Goal: Find specific page/section: Find specific page/section

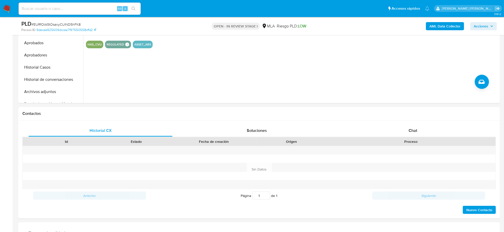
scroll to position [95, 0]
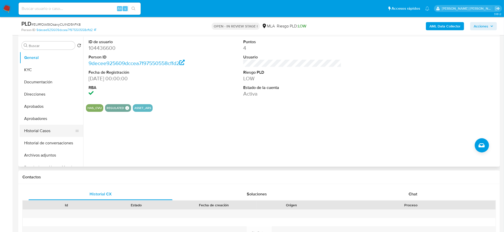
click at [33, 132] on button "Historial Casos" at bounding box center [50, 131] width 60 height 12
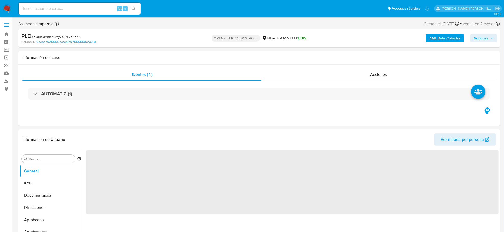
select select "10"
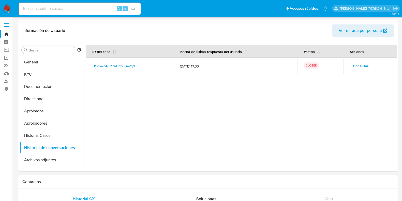
select select "10"
